Goal: Task Accomplishment & Management: Use online tool/utility

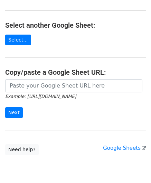
scroll to position [91, 0]
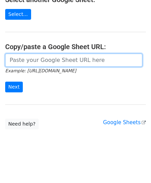
click at [35, 59] on input "url" at bounding box center [74, 60] width 138 height 13
paste input "https://docs.google.com/spreadsheets/d/10WRYrUETwT55bC8fwSRzDC2G2f3k83bA-_3lrJU…"
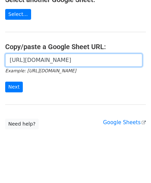
scroll to position [0, 147]
type input "https://docs.google.com/spreadsheets/d/10WRYrUETwT55bC8fwSRzDC2G2f3k83bA-_3lrJU…"
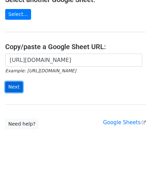
click at [14, 83] on input "Next" at bounding box center [14, 87] width 18 height 11
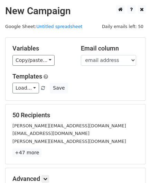
scroll to position [85, 0]
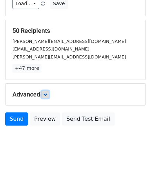
drag, startPoint x: 47, startPoint y: 91, endPoint x: 48, endPoint y: 96, distance: 5.2
click at [47, 91] on link at bounding box center [46, 95] width 8 height 8
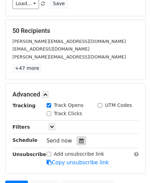
click at [79, 139] on icon at bounding box center [81, 141] width 5 height 5
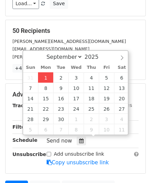
type input "[DATE] 12:00"
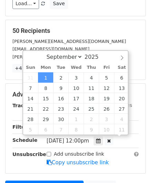
scroll to position [0, 0]
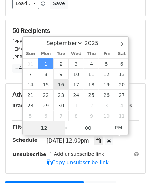
paste input "Hour"
type input "2"
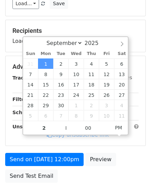
type input "[DATE] 14:00"
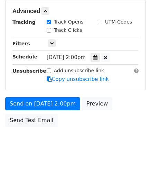
scroll to position [168, 0]
